Goal: Task Accomplishment & Management: Manage account settings

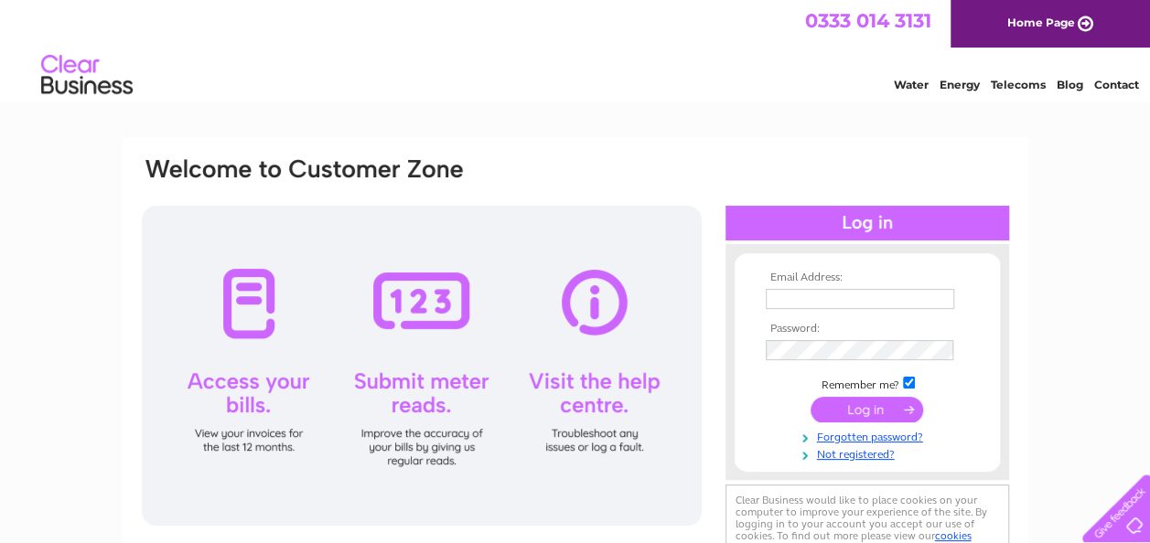
type input "admin@universalfp.com"
click at [864, 415] on input "submit" at bounding box center [867, 410] width 113 height 26
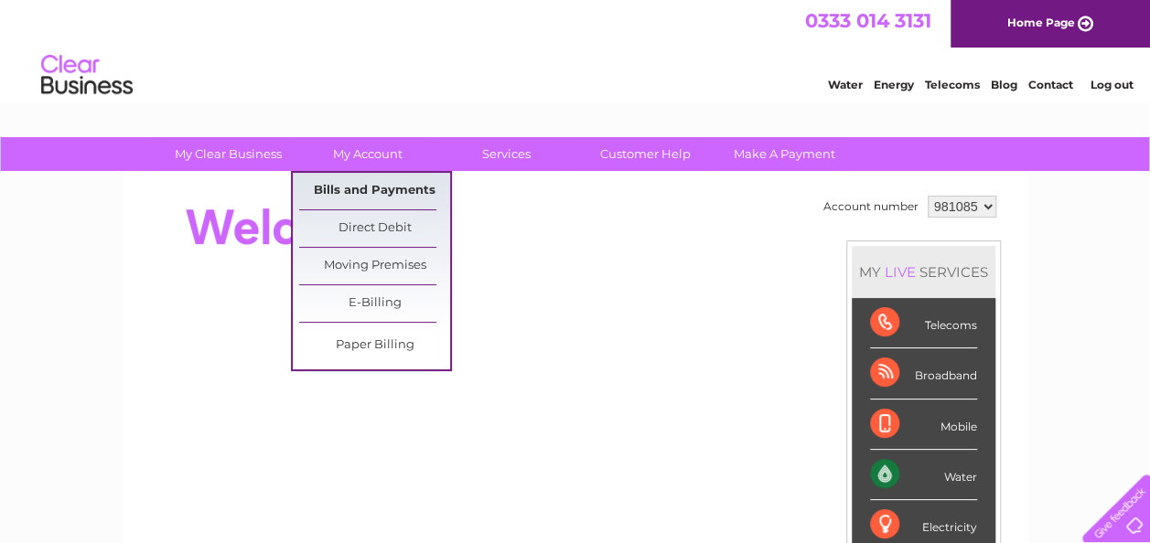
click at [379, 185] on link "Bills and Payments" at bounding box center [374, 191] width 151 height 37
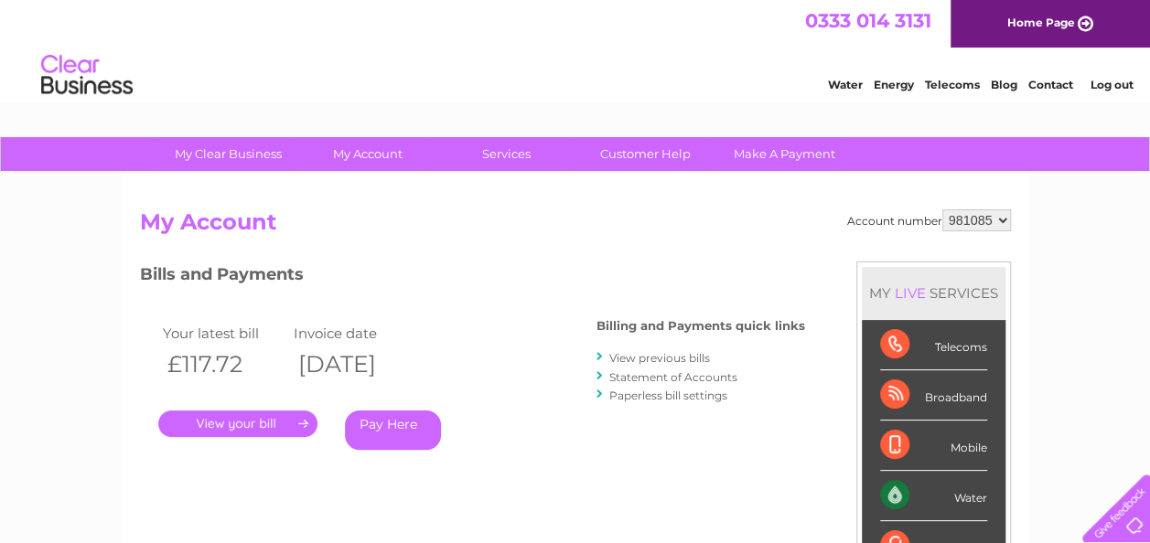
click at [253, 426] on link "." at bounding box center [237, 424] width 159 height 27
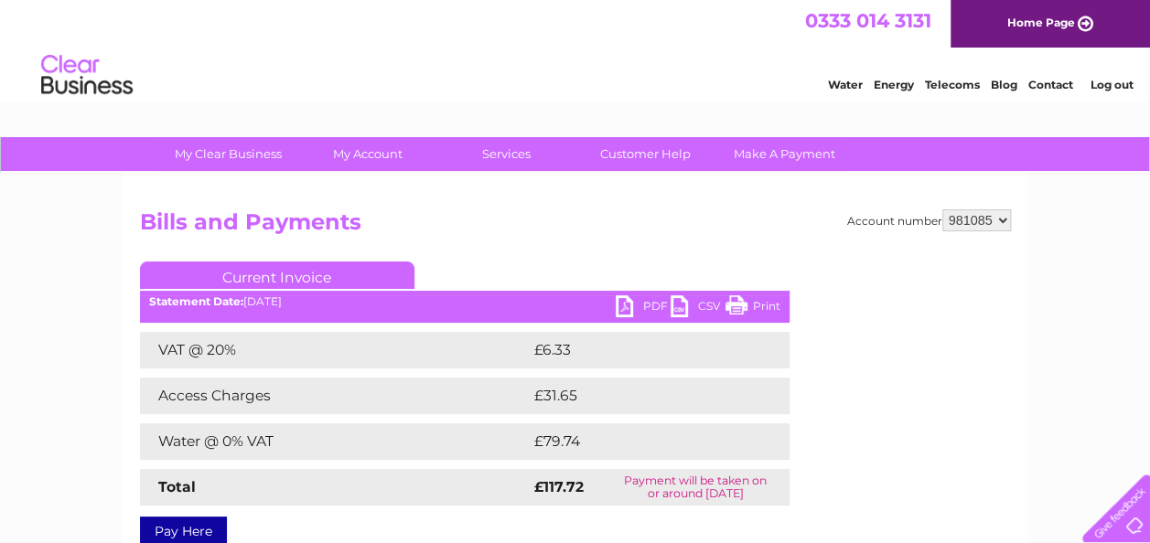
click at [628, 304] on link "PDF" at bounding box center [643, 308] width 55 height 27
